Goal: Find specific page/section: Find specific page/section

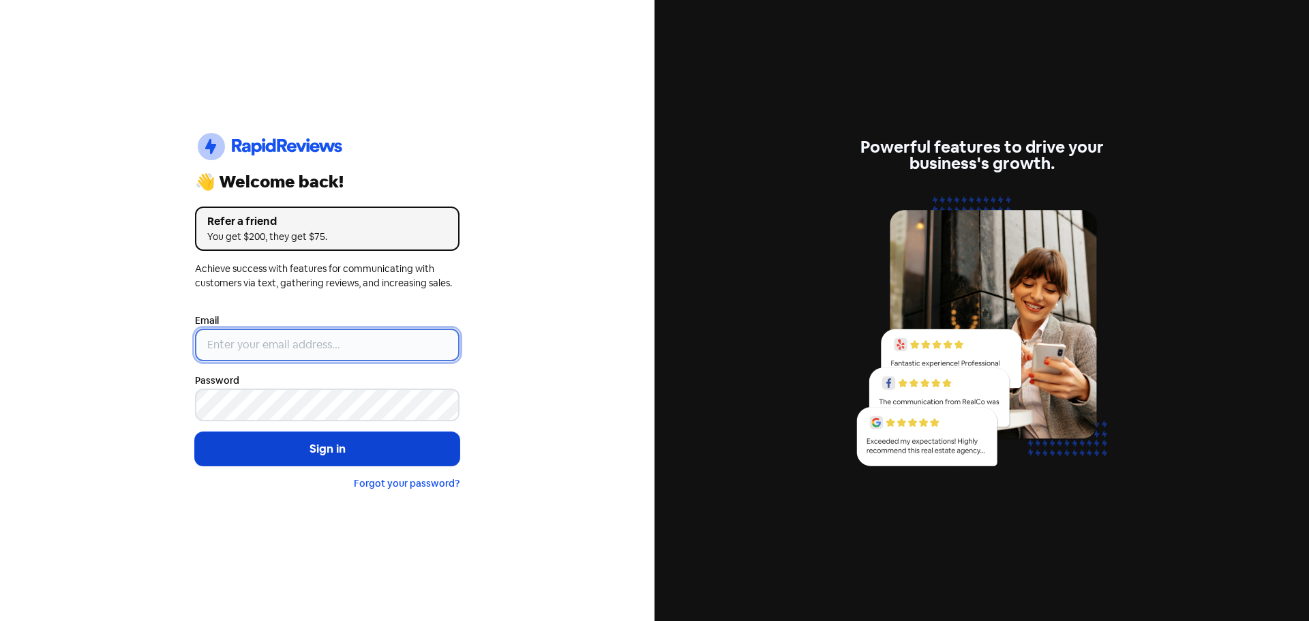
type input "[EMAIL_ADDRESS][DOMAIN_NAME]"
click at [414, 442] on button "Sign in" at bounding box center [327, 449] width 264 height 34
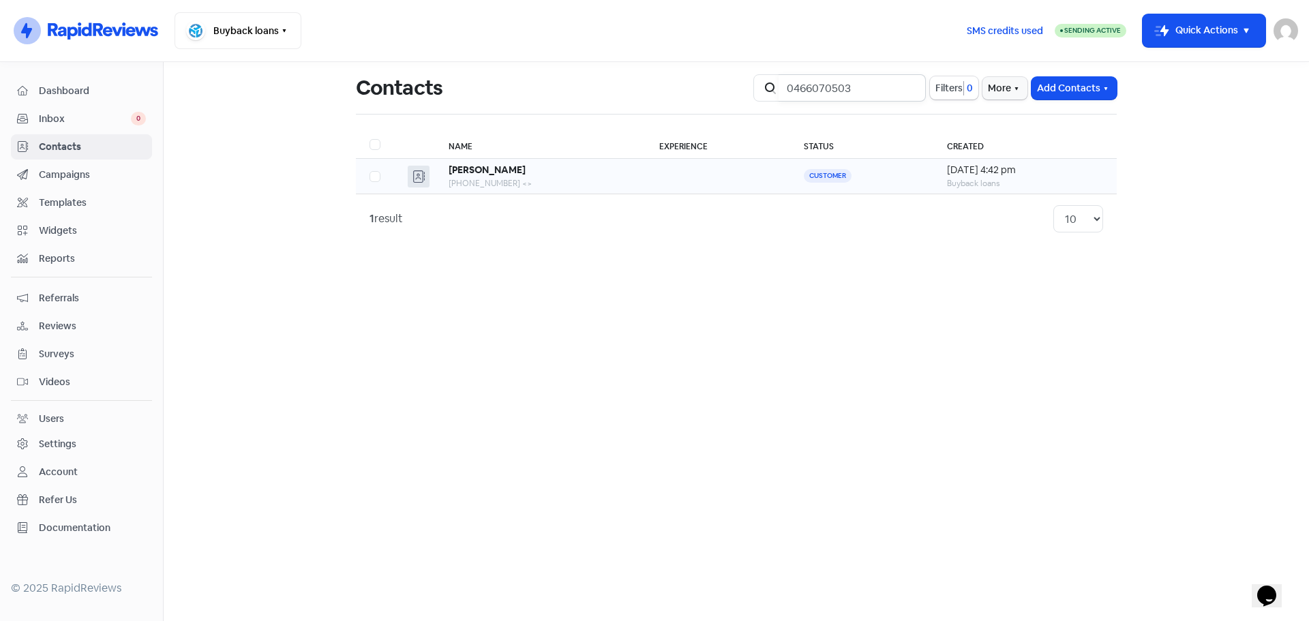
type input "0466070503"
click at [539, 174] on div "[PERSON_NAME]" at bounding box center [540, 170] width 183 height 14
click at [909, 89] on input "0466070503" at bounding box center [851, 87] width 147 height 27
type input "0434243067"
click at [476, 176] on div "[PERSON_NAME]" at bounding box center [540, 170] width 183 height 14
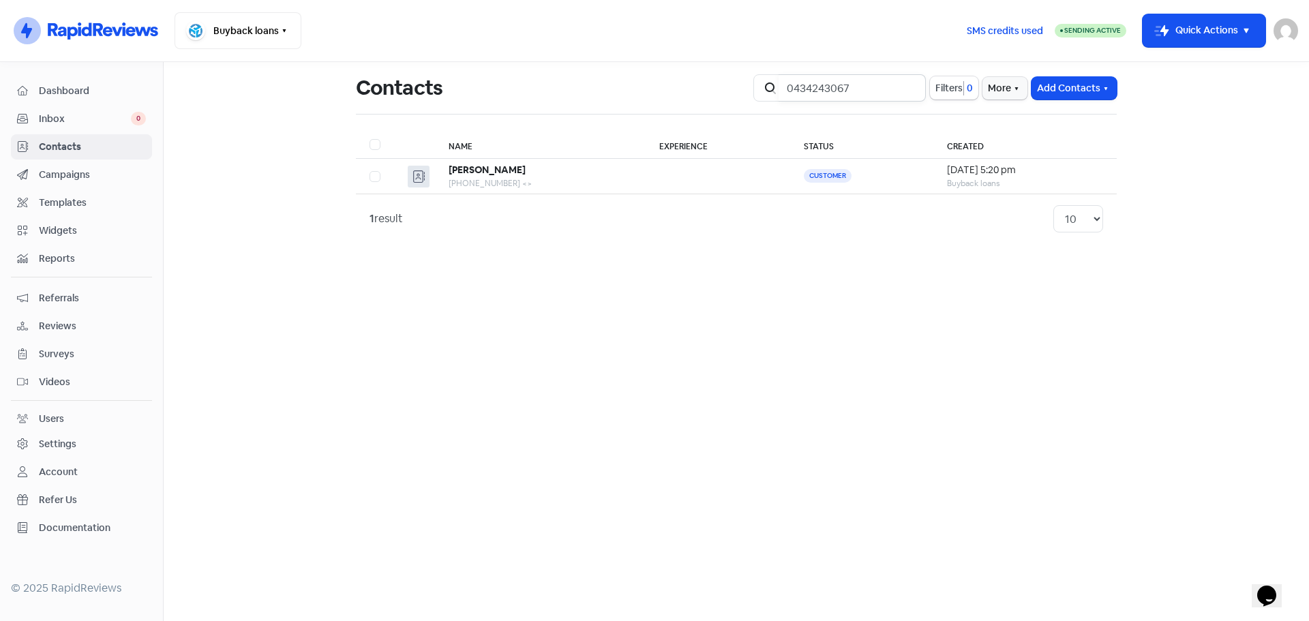
click at [907, 89] on input "0434243067" at bounding box center [851, 87] width 147 height 27
type input "0450431160"
click at [526, 163] on td "[PERSON_NAME] [PHONE_NUMBER] <>" at bounding box center [540, 176] width 211 height 35
click at [909, 87] on input "0450431160" at bounding box center [851, 87] width 147 height 27
type input "0476718134"
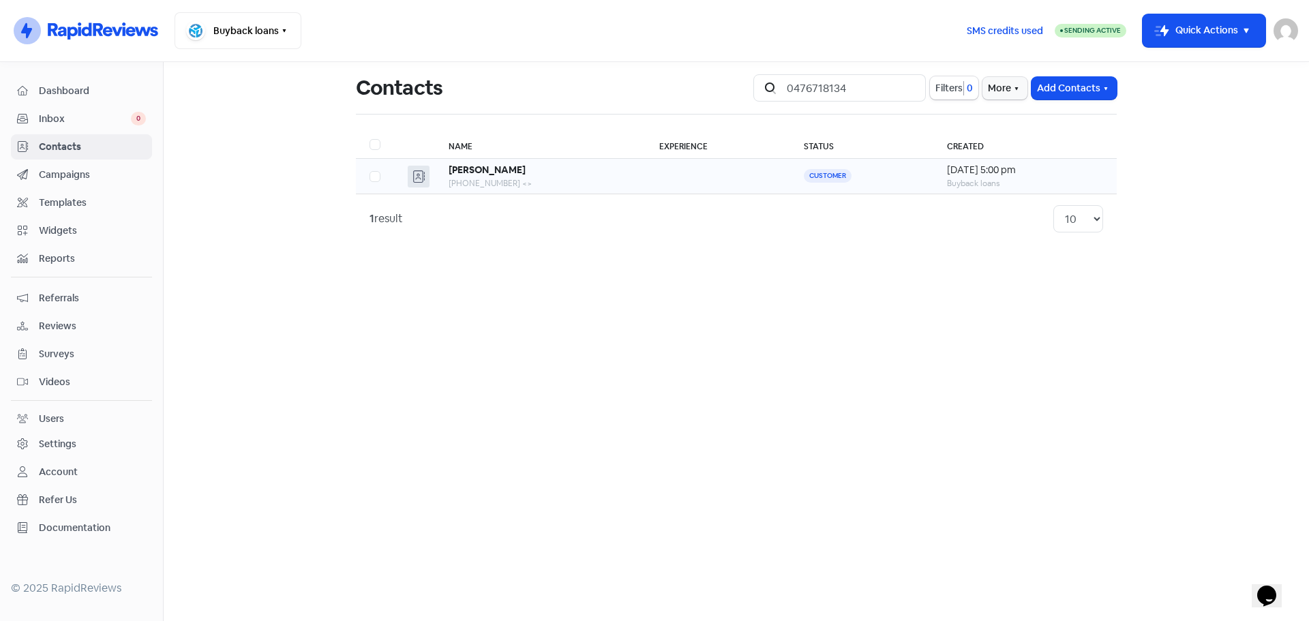
click at [511, 172] on div "[PERSON_NAME]" at bounding box center [540, 170] width 183 height 14
